Goal: Complete application form: Complete application form

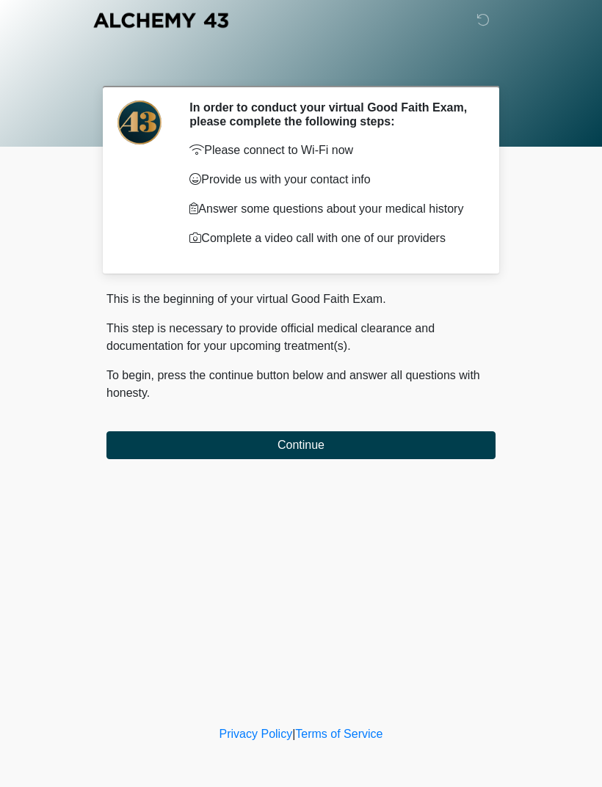
click at [448, 459] on button "Continue" at bounding box center [300, 445] width 389 height 28
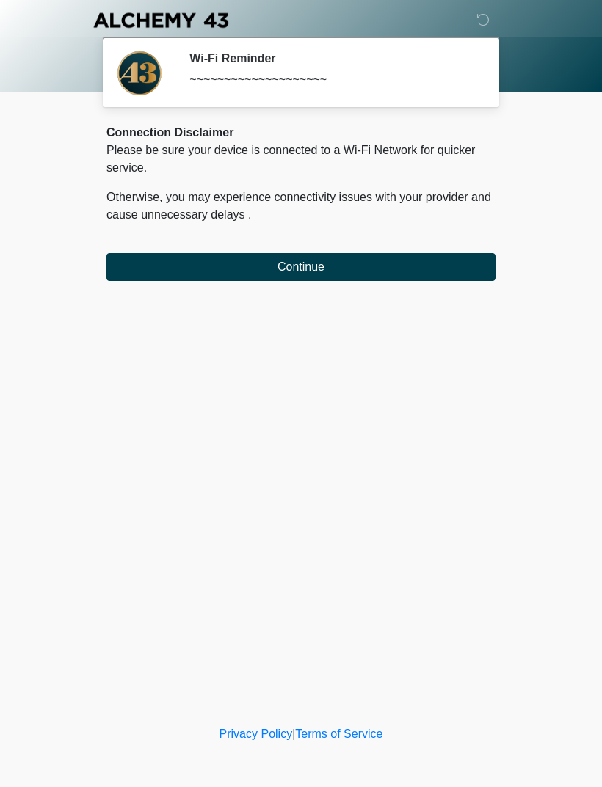
click at [457, 264] on button "Continue" at bounding box center [300, 267] width 389 height 28
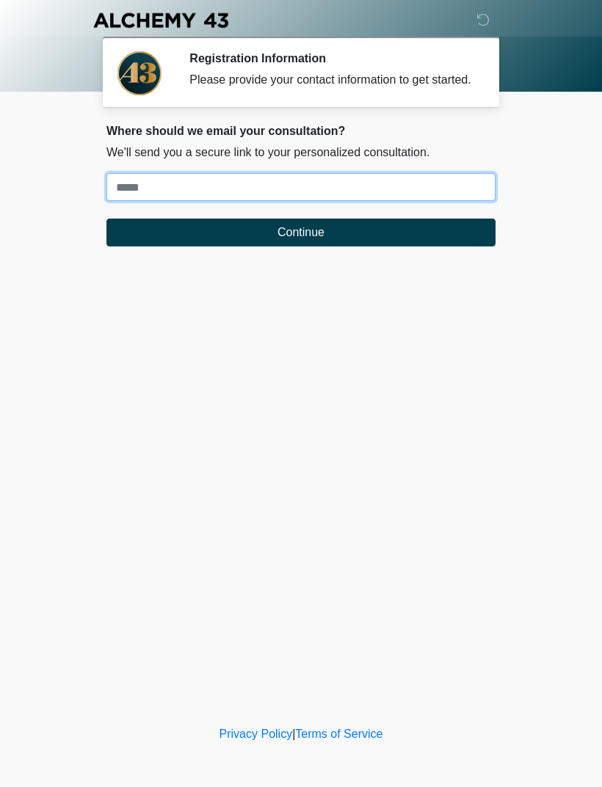
click at [432, 201] on input "Where should we email your treatment plan?" at bounding box center [300, 187] width 389 height 28
type input "**********"
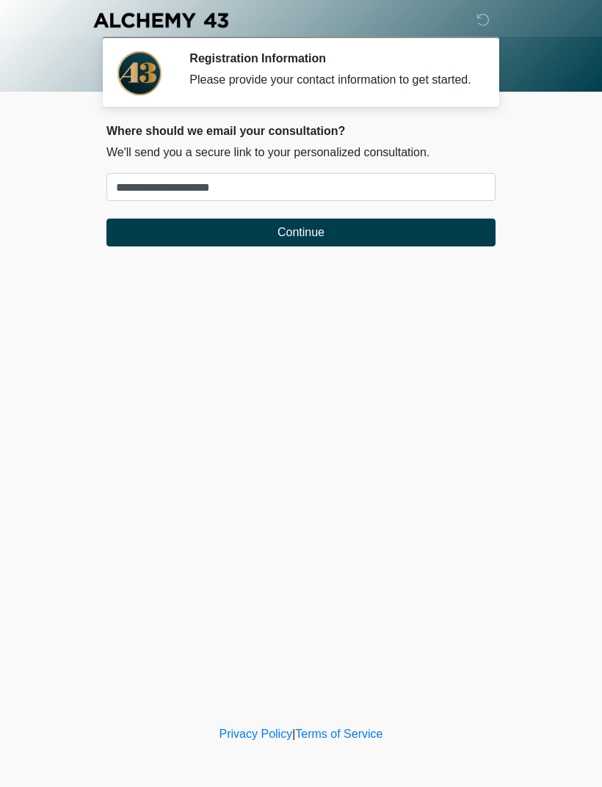
click at [413, 236] on button "Continue" at bounding box center [300, 233] width 389 height 28
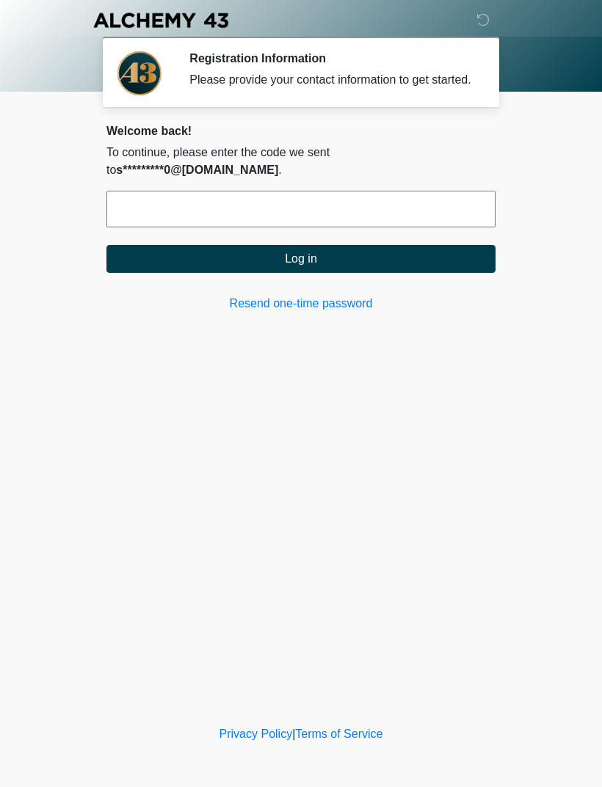
click at [431, 200] on input "text" at bounding box center [300, 209] width 389 height 37
type input "******"
click at [376, 256] on button "Log in" at bounding box center [300, 259] width 389 height 28
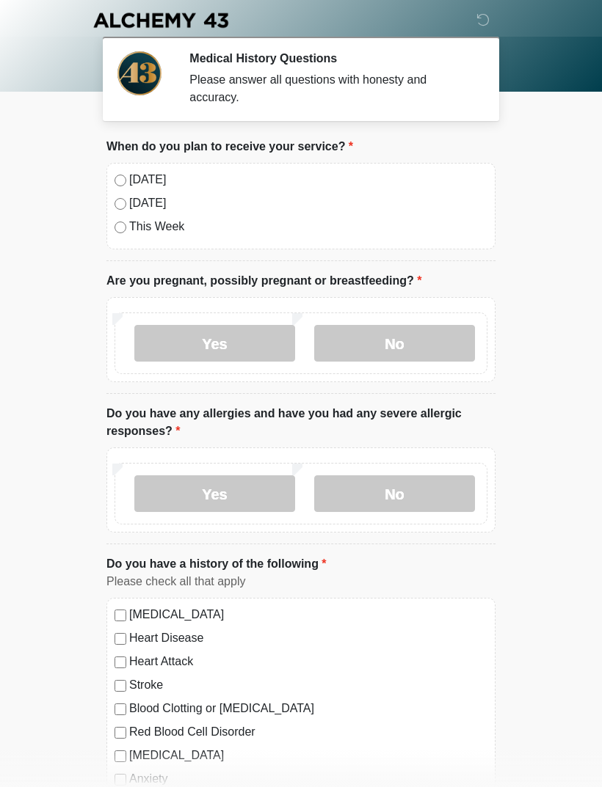
click at [417, 337] on label "No" at bounding box center [394, 343] width 161 height 37
click at [422, 492] on label "No" at bounding box center [394, 493] width 161 height 37
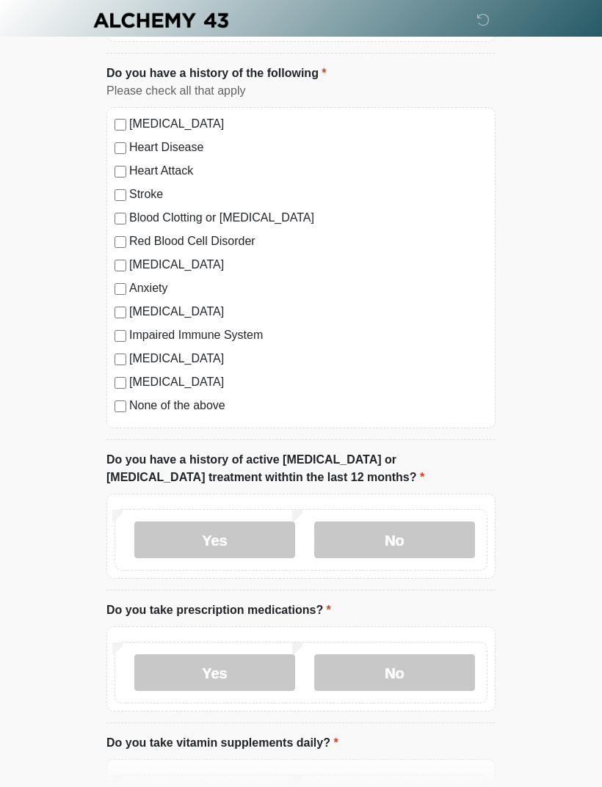
scroll to position [495, 0]
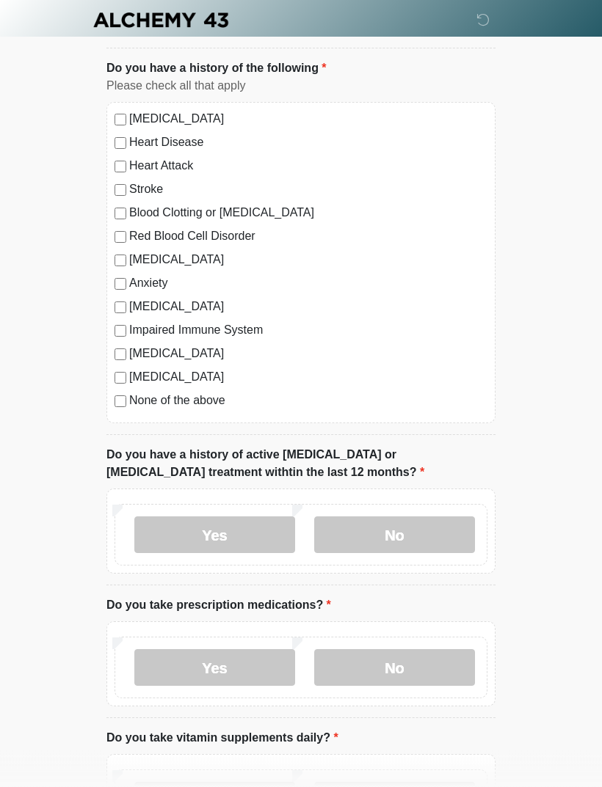
click at [432, 522] on label "No" at bounding box center [394, 535] width 161 height 37
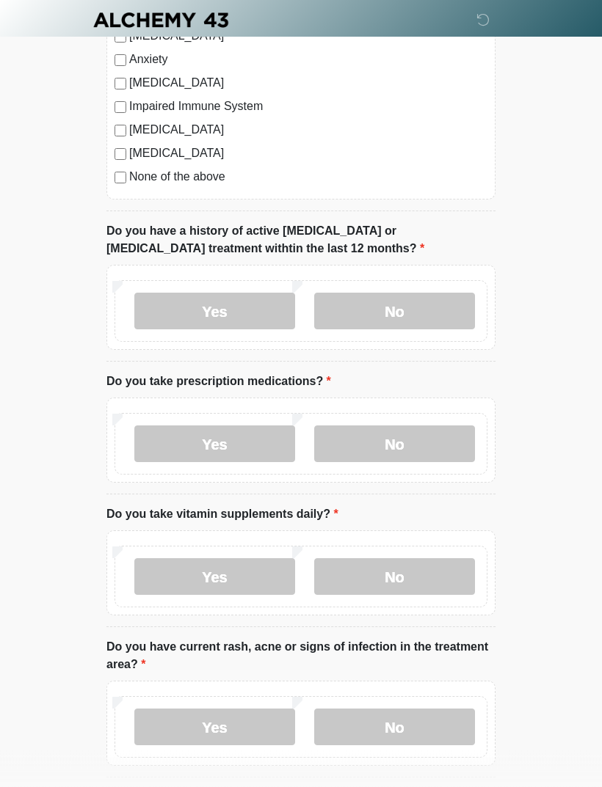
click at [169, 436] on label "Yes" at bounding box center [214, 444] width 161 height 37
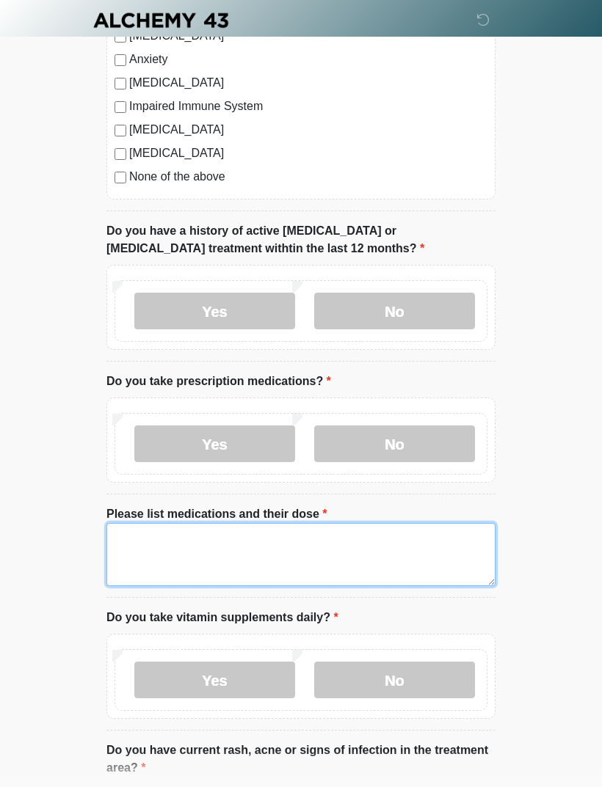
click at [359, 522] on textarea "Please list medications and their dose" at bounding box center [300, 554] width 389 height 63
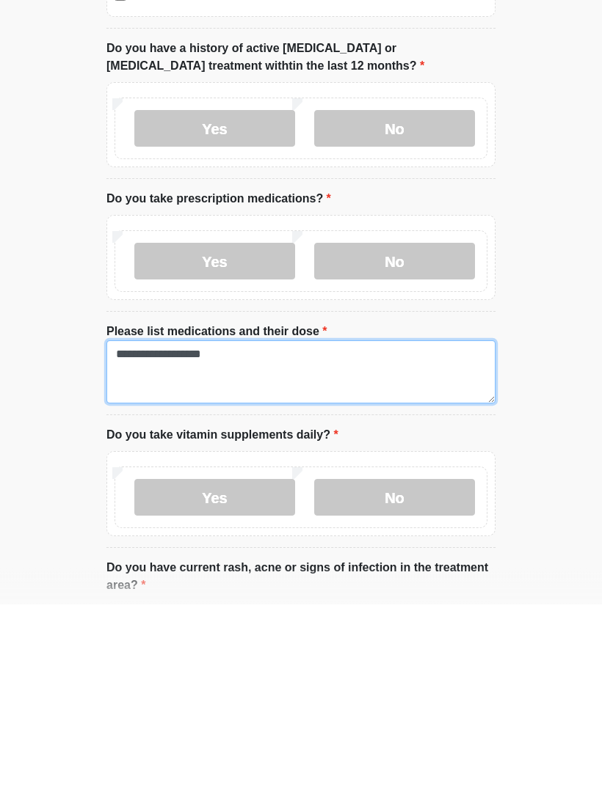
type textarea "**********"
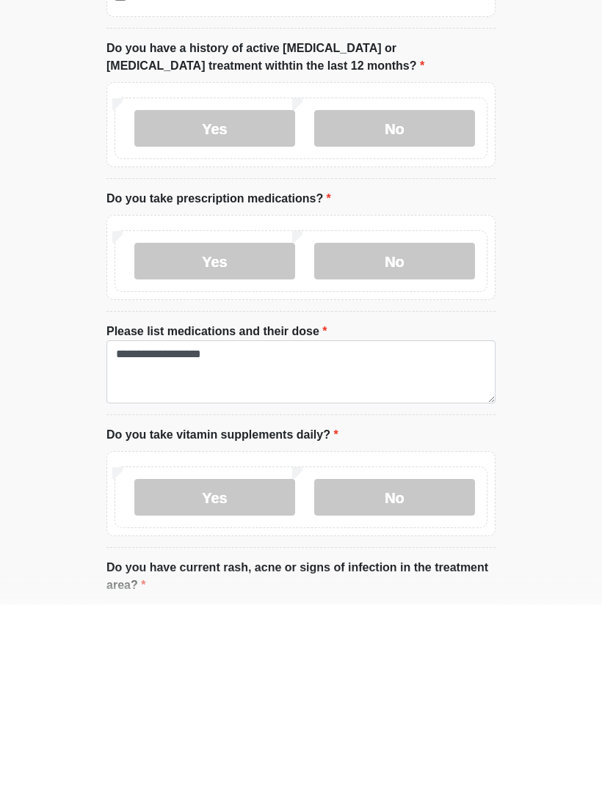
click at [165, 522] on label "Yes" at bounding box center [214, 680] width 161 height 37
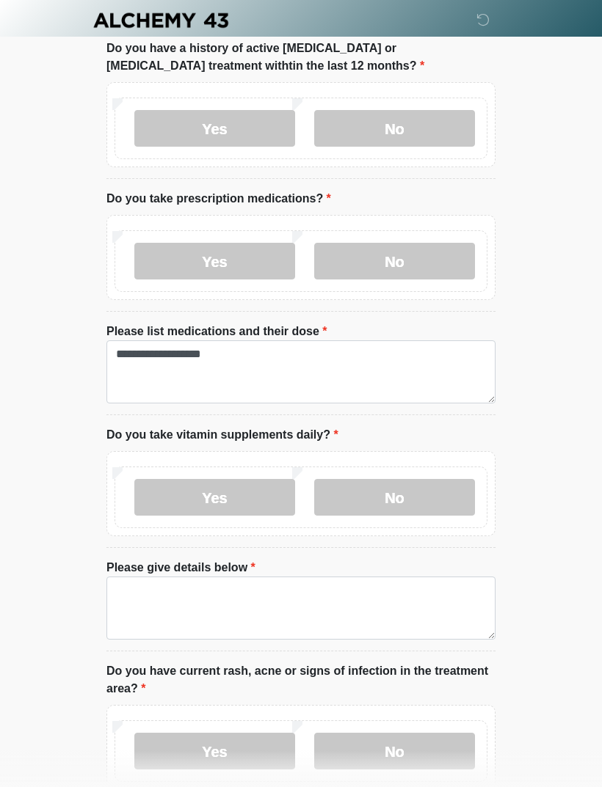
click at [416, 498] on label "No" at bounding box center [394, 497] width 161 height 37
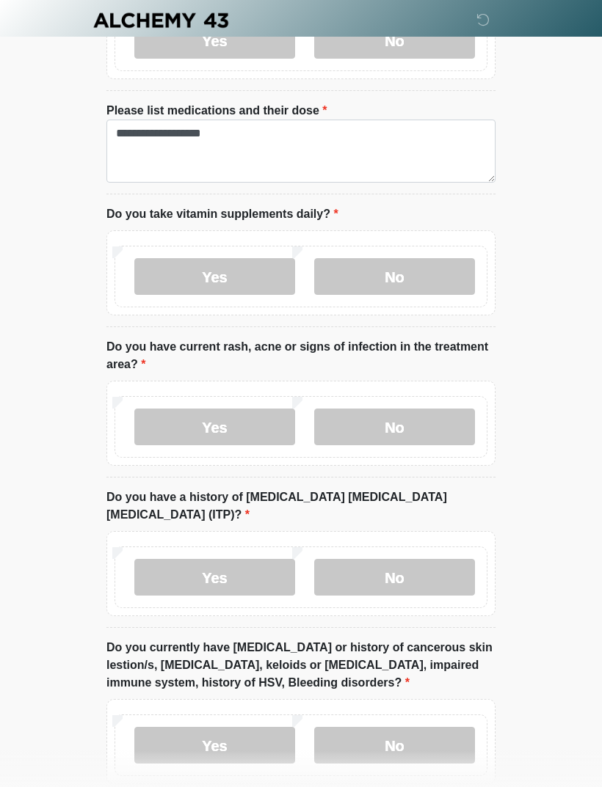
scroll to position [1130, 0]
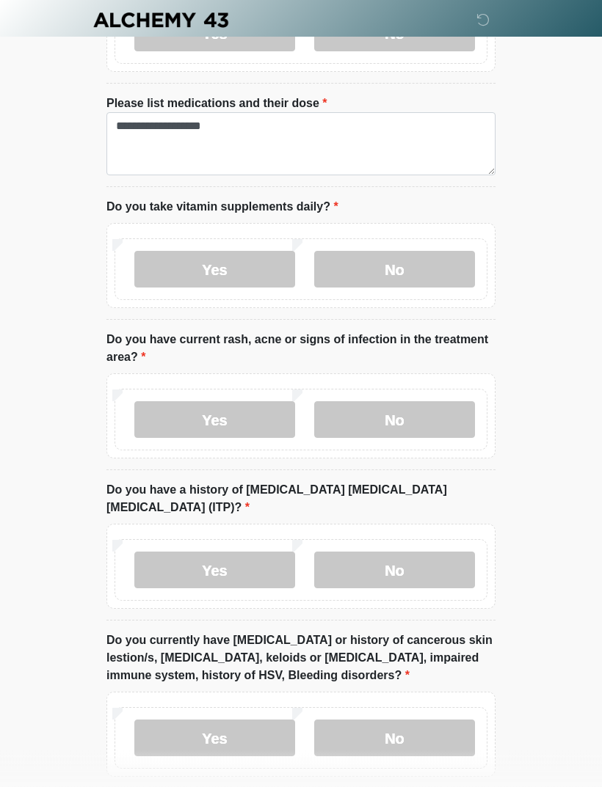
click at [437, 410] on label "No" at bounding box center [394, 420] width 161 height 37
click at [434, 522] on label "No" at bounding box center [394, 570] width 161 height 37
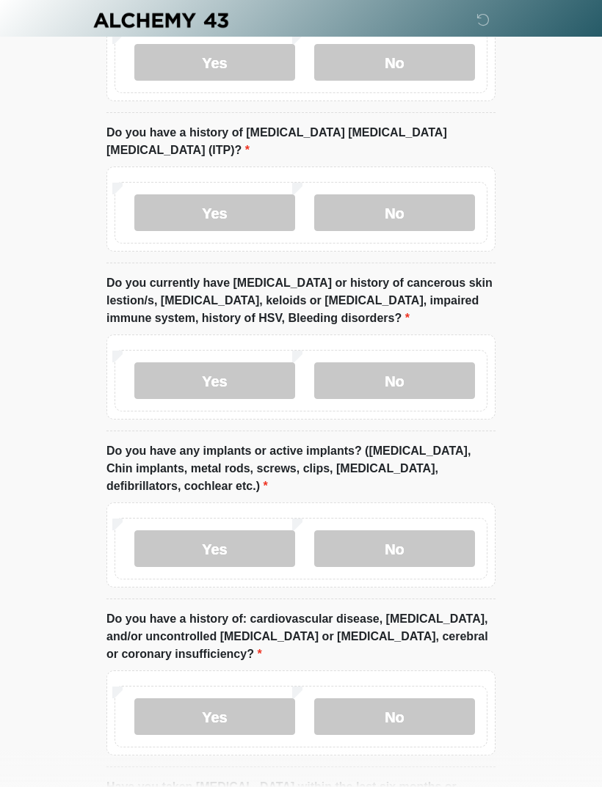
scroll to position [1489, 0]
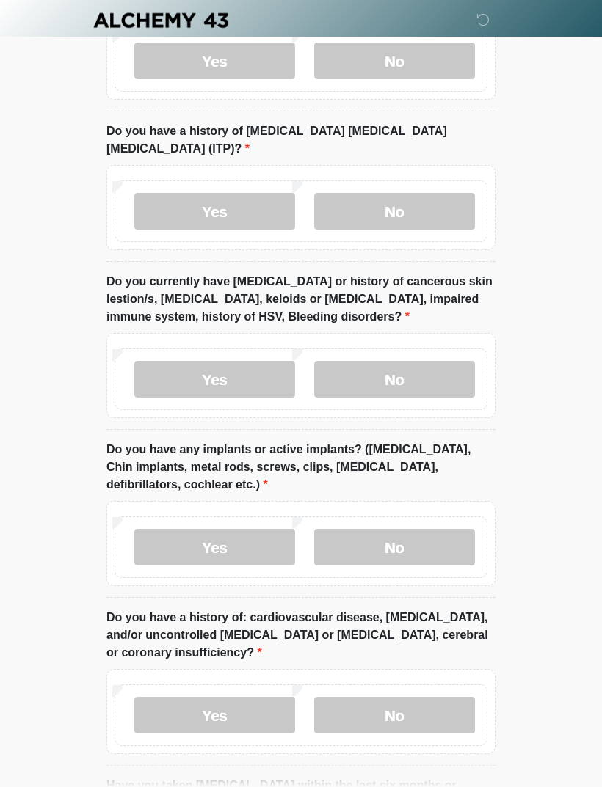
click at [435, 361] on label "No" at bounding box center [394, 379] width 161 height 37
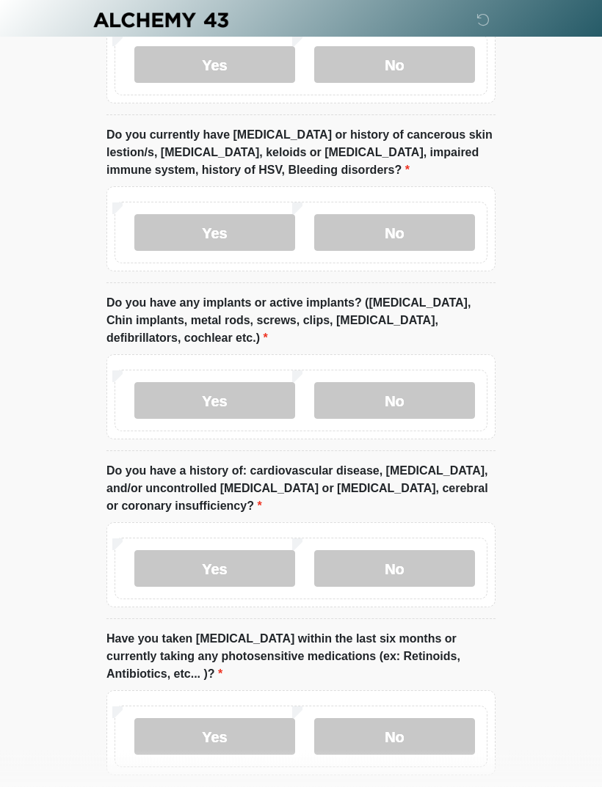
scroll to position [1685, 0]
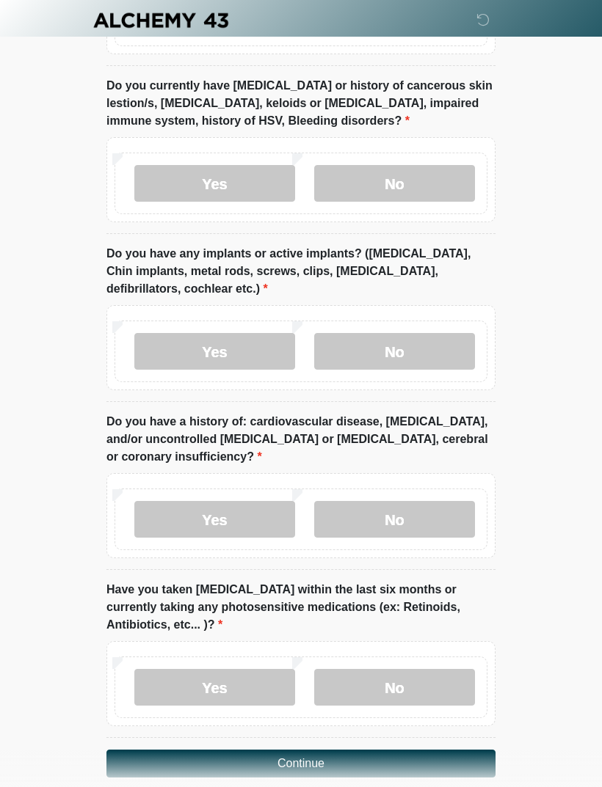
click at [423, 346] on label "No" at bounding box center [394, 351] width 161 height 37
click at [414, 504] on label "No" at bounding box center [394, 519] width 161 height 37
click at [242, 522] on label "Yes" at bounding box center [214, 687] width 161 height 37
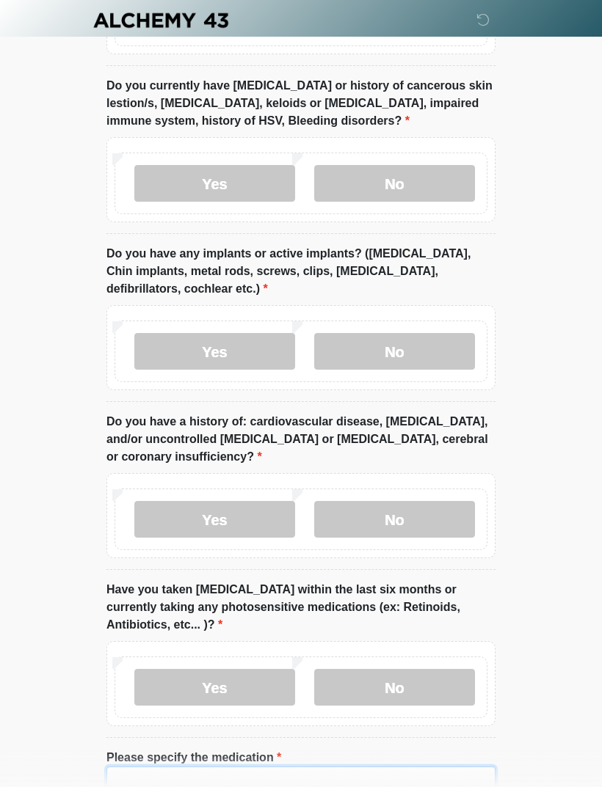
click at [280, 522] on input "Please specify the medication" at bounding box center [300, 781] width 389 height 28
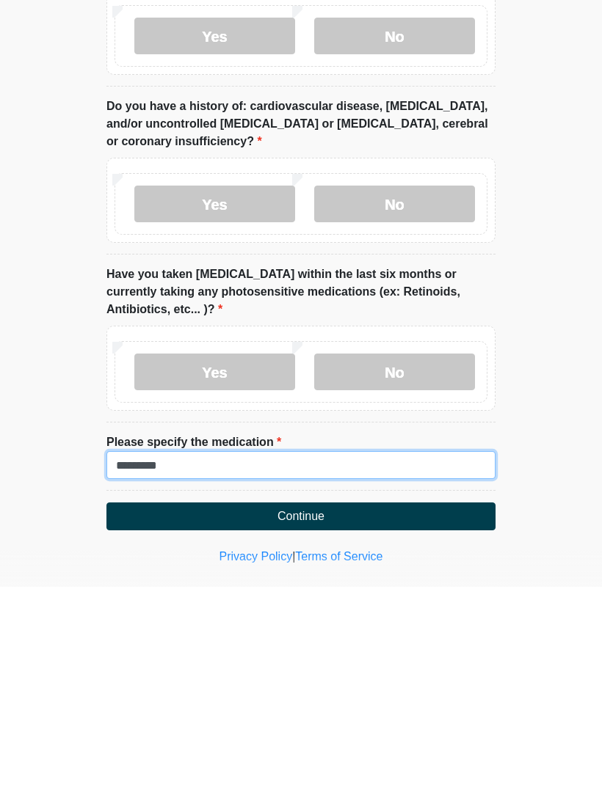
type input "*********"
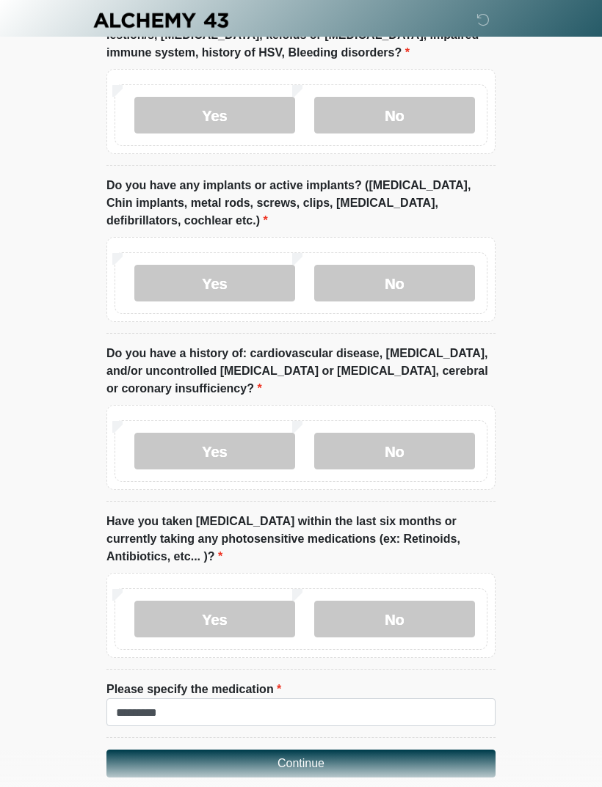
click at [313, 522] on button "Continue" at bounding box center [300, 764] width 389 height 28
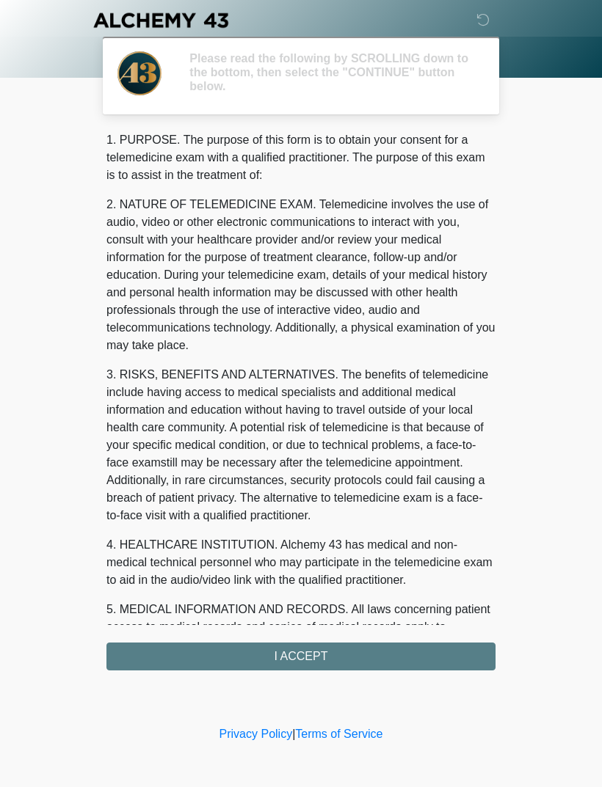
scroll to position [0, 0]
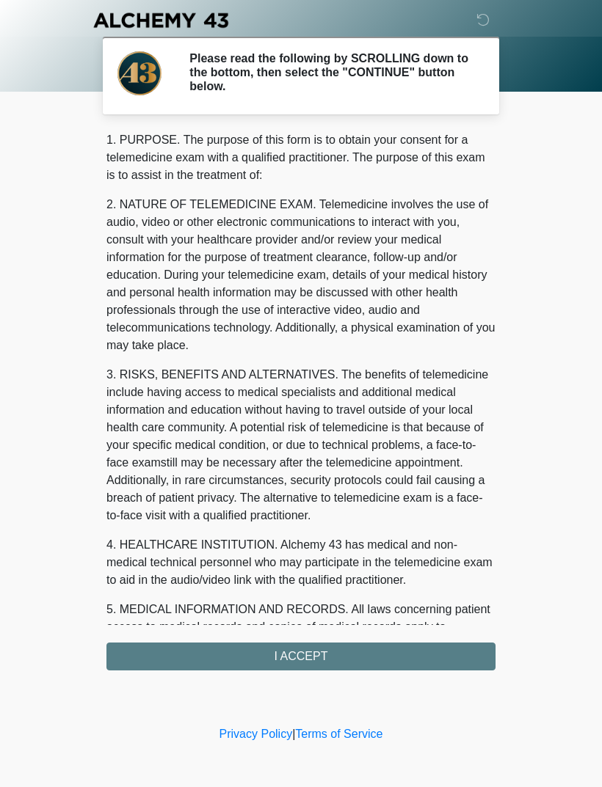
click at [384, 522] on div "1. PURPOSE. The purpose of this form is to obtain your consent for a telemedici…" at bounding box center [300, 400] width 389 height 539
click at [370, 522] on div "1. PURPOSE. The purpose of this form is to obtain your consent for a telemedici…" at bounding box center [300, 400] width 389 height 539
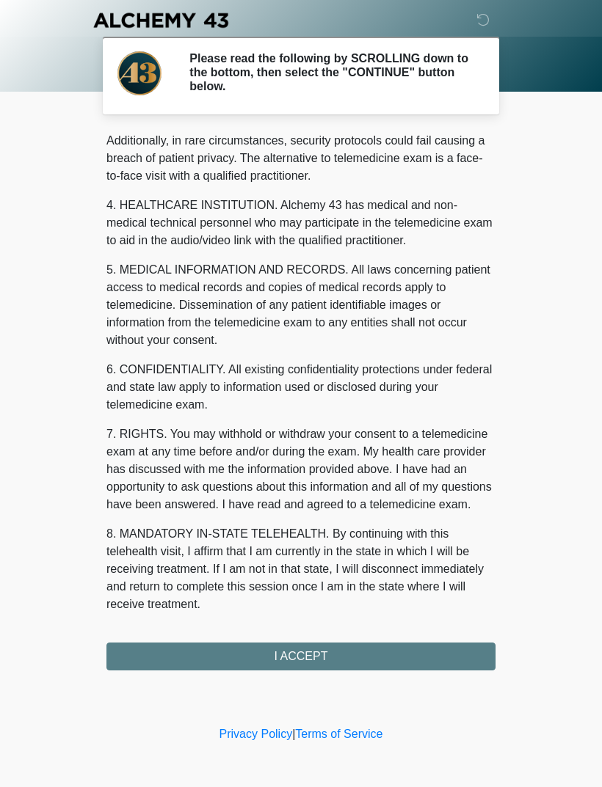
scroll to position [357, 0]
click at [359, 522] on button "I ACCEPT" at bounding box center [300, 657] width 389 height 28
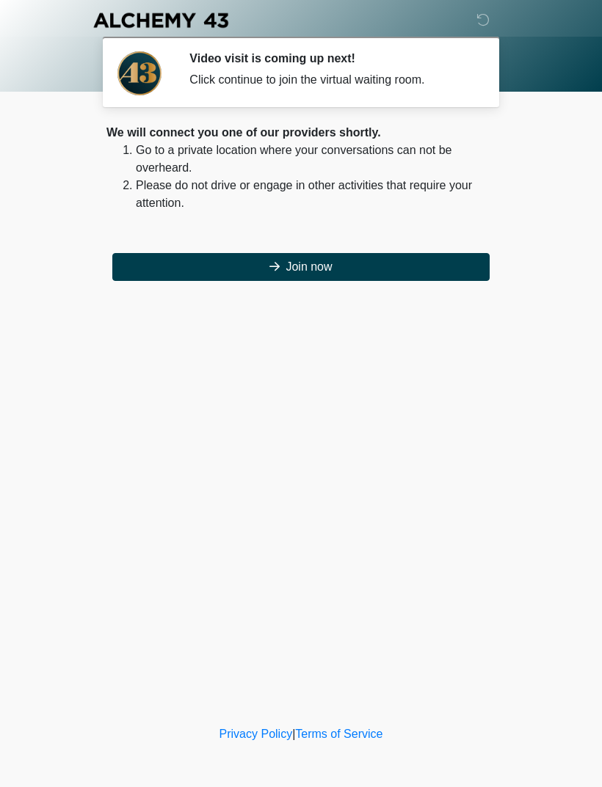
click at [423, 266] on button "Join now" at bounding box center [300, 267] width 377 height 28
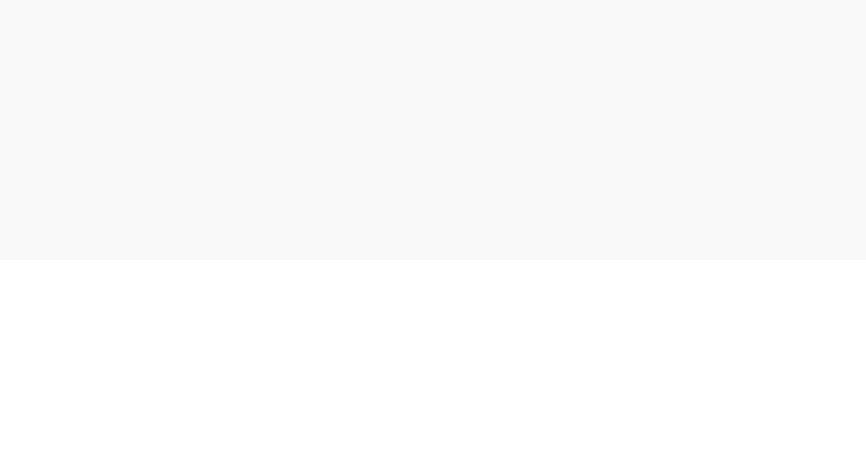
scroll to position [4, 0]
